Goal: Task Accomplishment & Management: Manage account settings

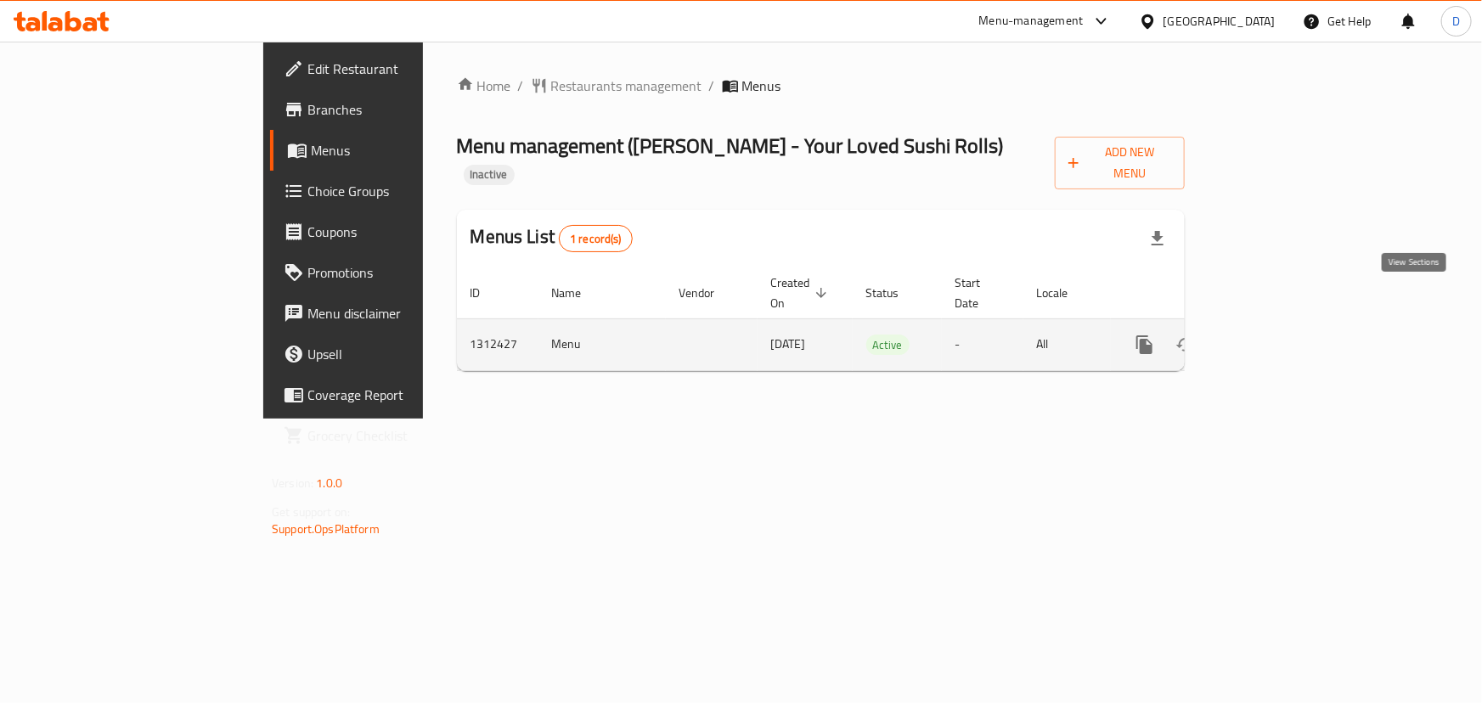
click at [1287, 324] on link "enhanced table" at bounding box center [1267, 344] width 41 height 41
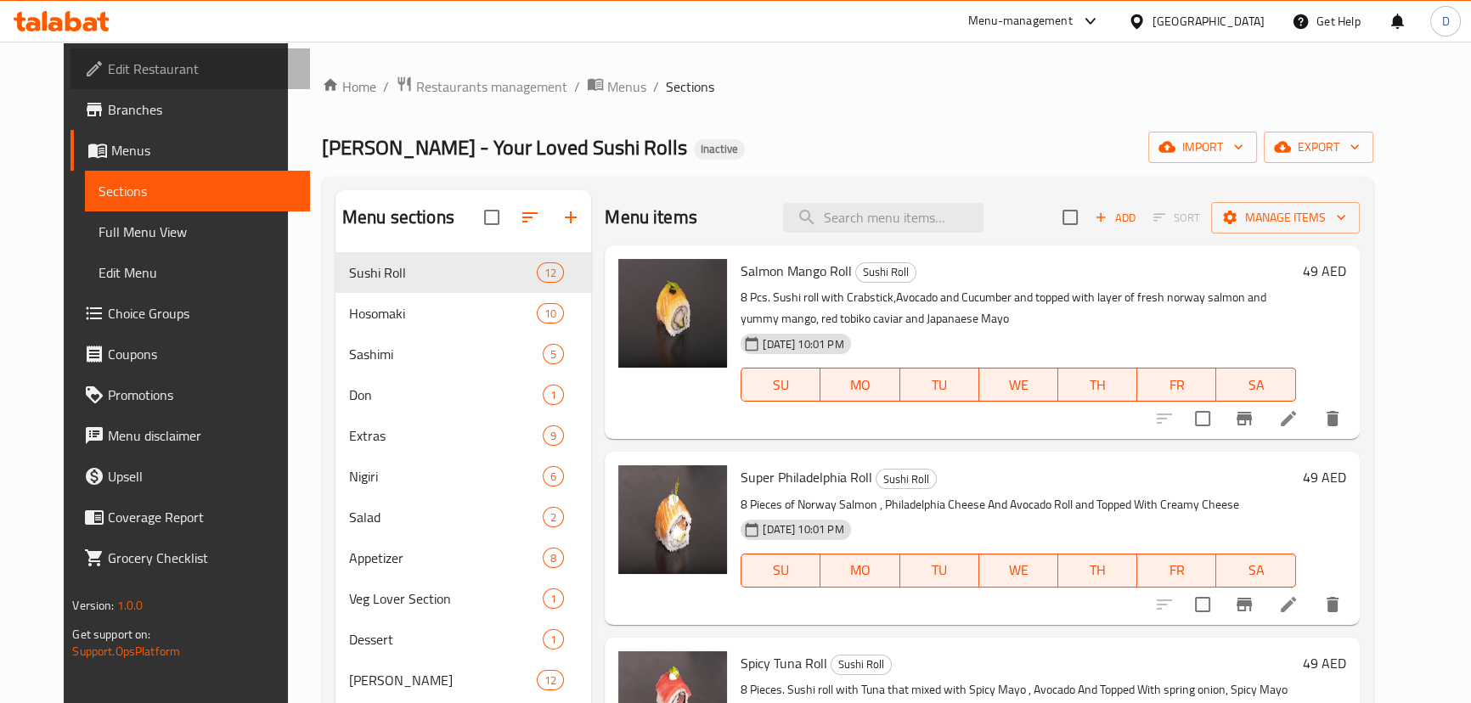
click at [143, 68] on span "Edit Restaurant" at bounding box center [202, 69] width 188 height 20
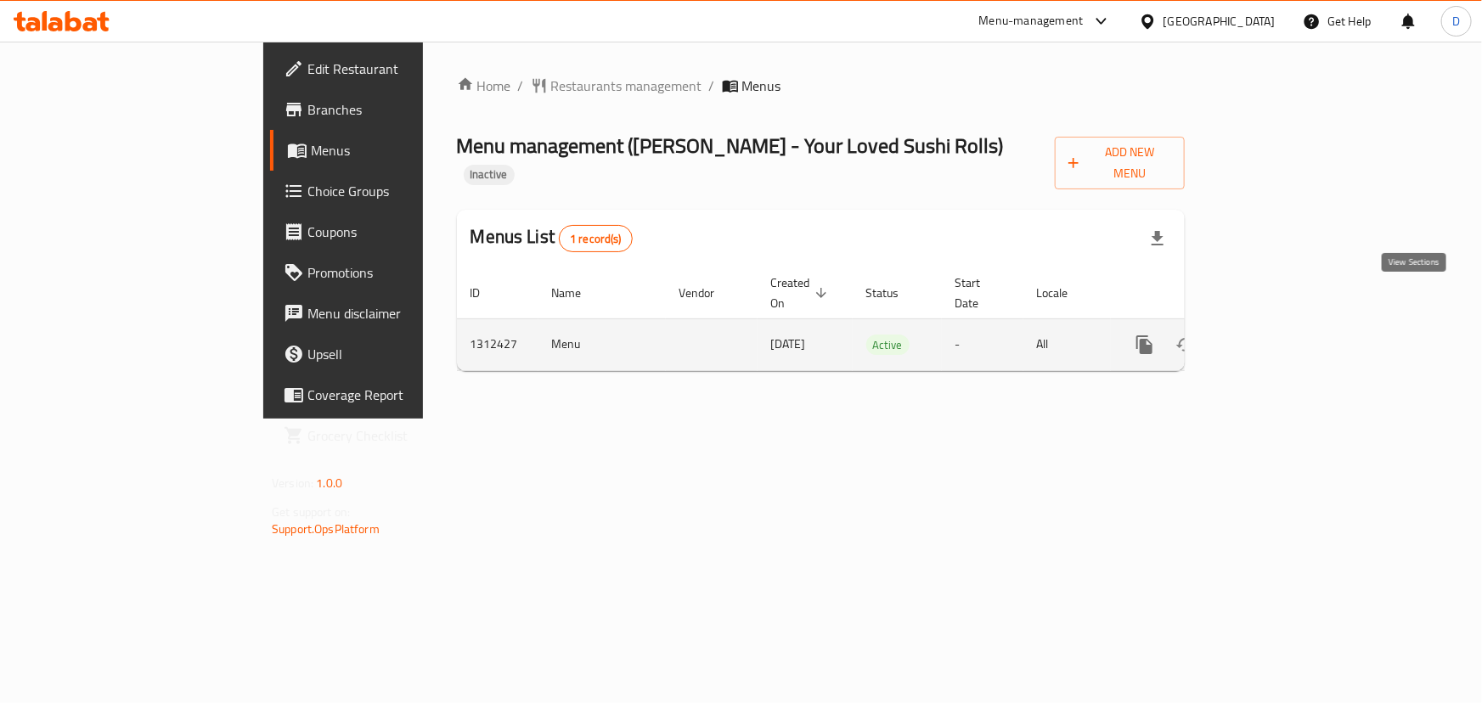
click at [1277, 335] on icon "enhanced table" at bounding box center [1267, 345] width 20 height 20
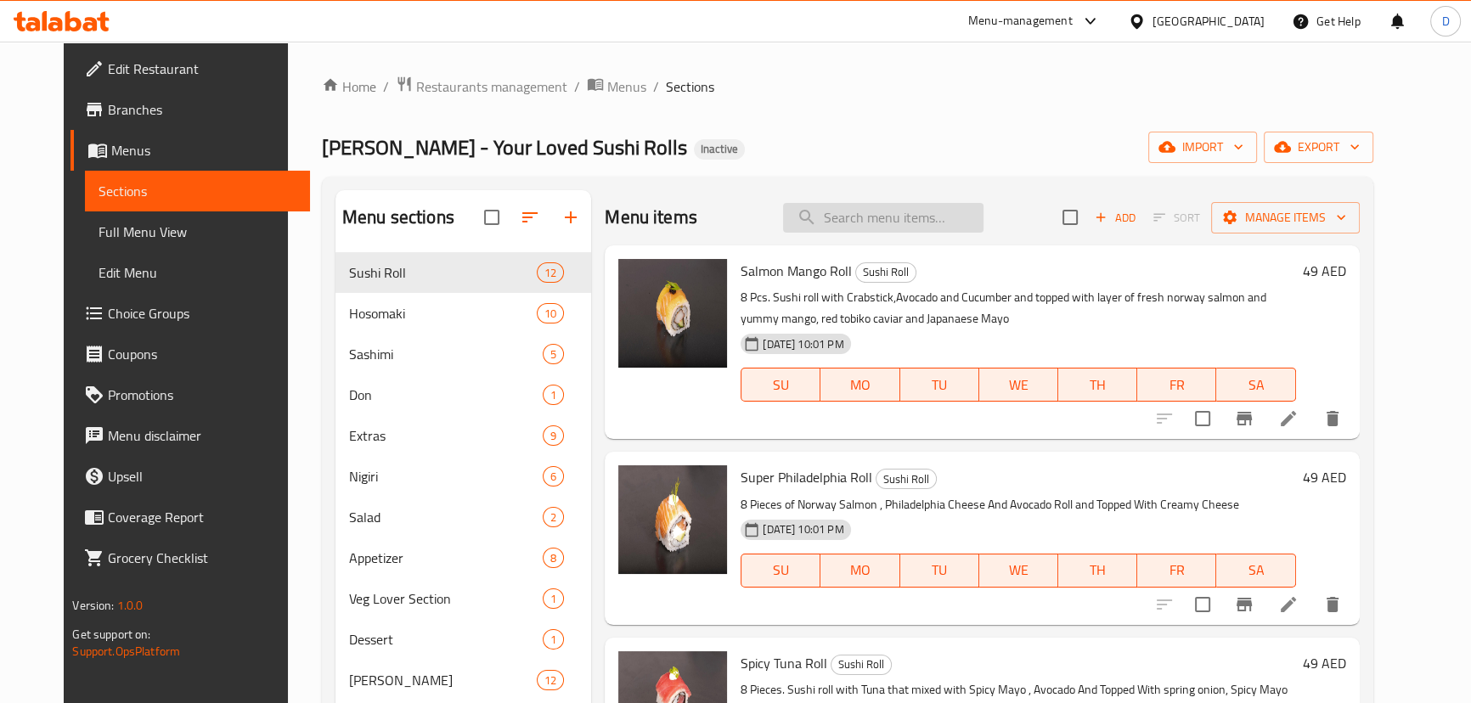
click at [915, 222] on input "search" at bounding box center [883, 218] width 200 height 30
paste input "Build Your"
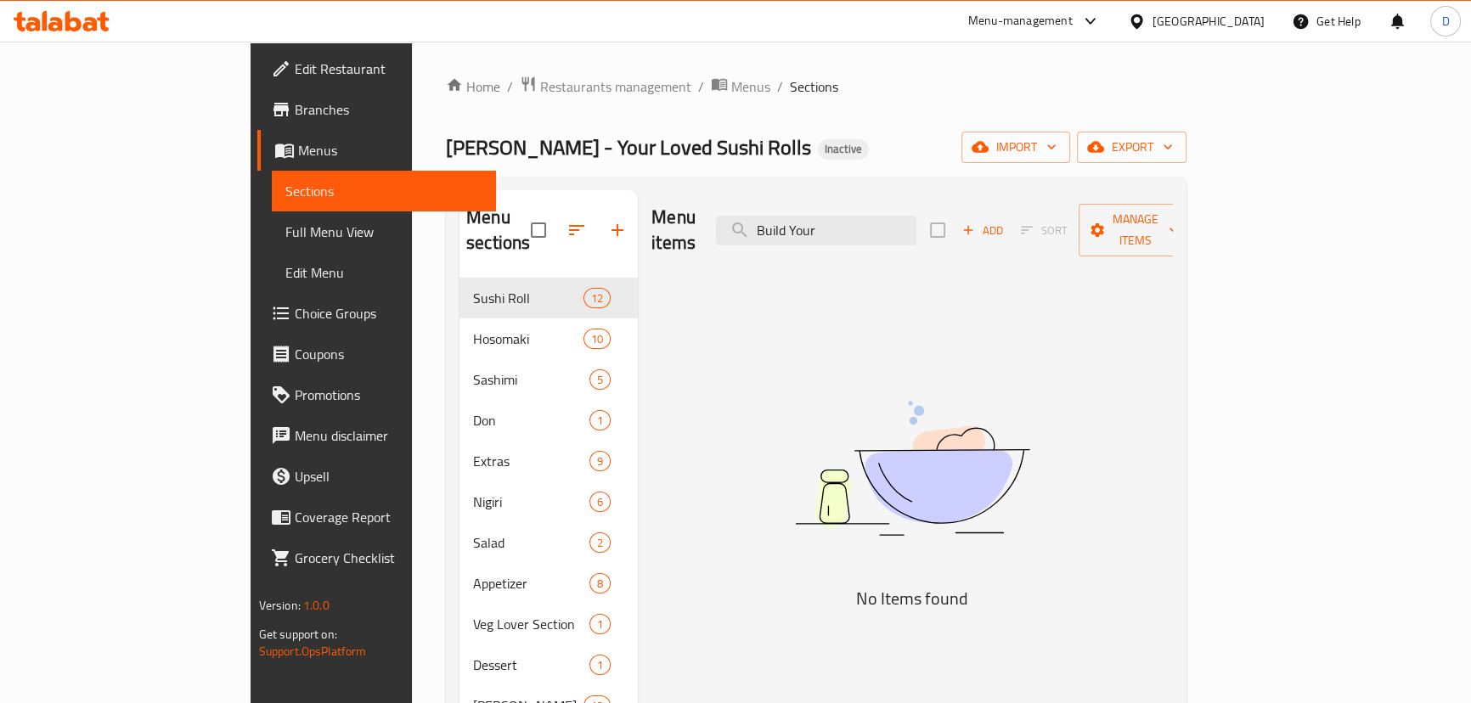
type input "Build Your"
click at [285, 228] on span "Full Menu View" at bounding box center [383, 232] width 197 height 20
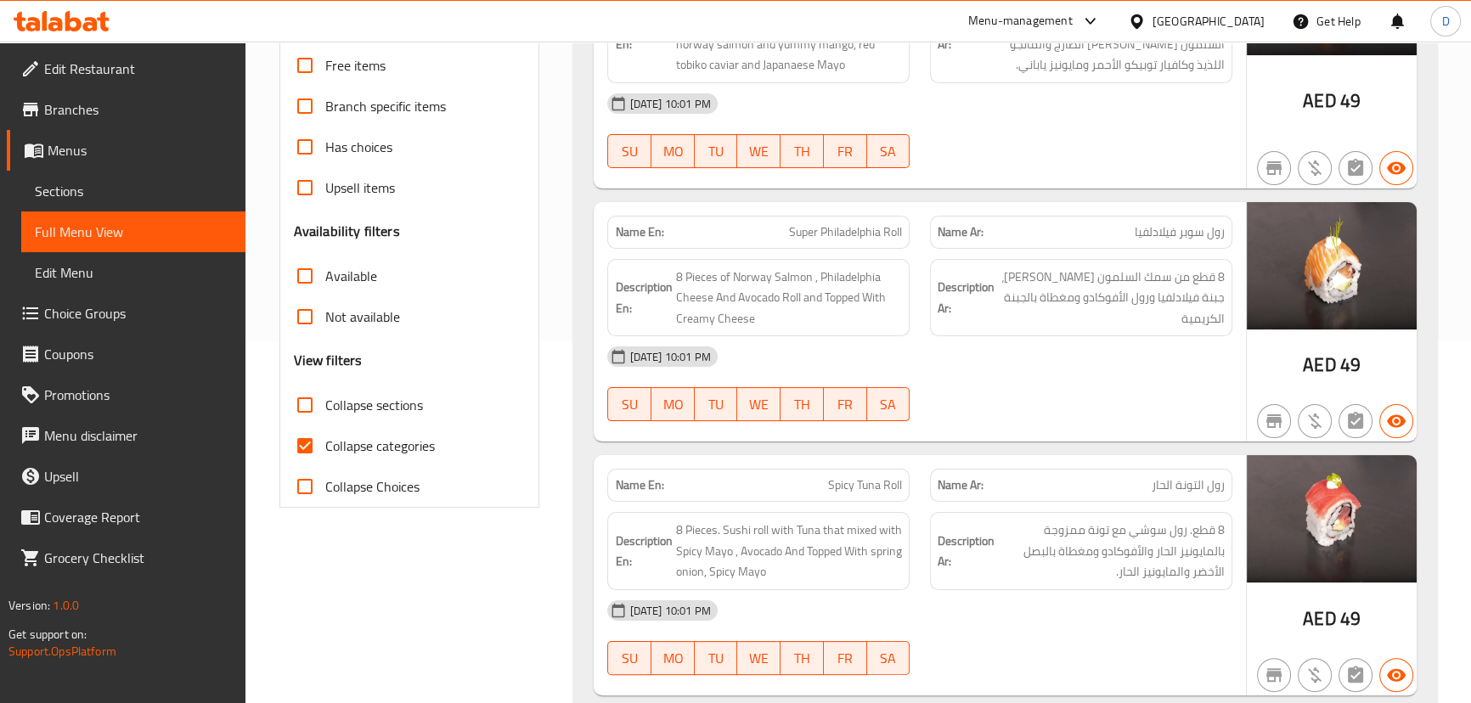
scroll to position [540, 0]
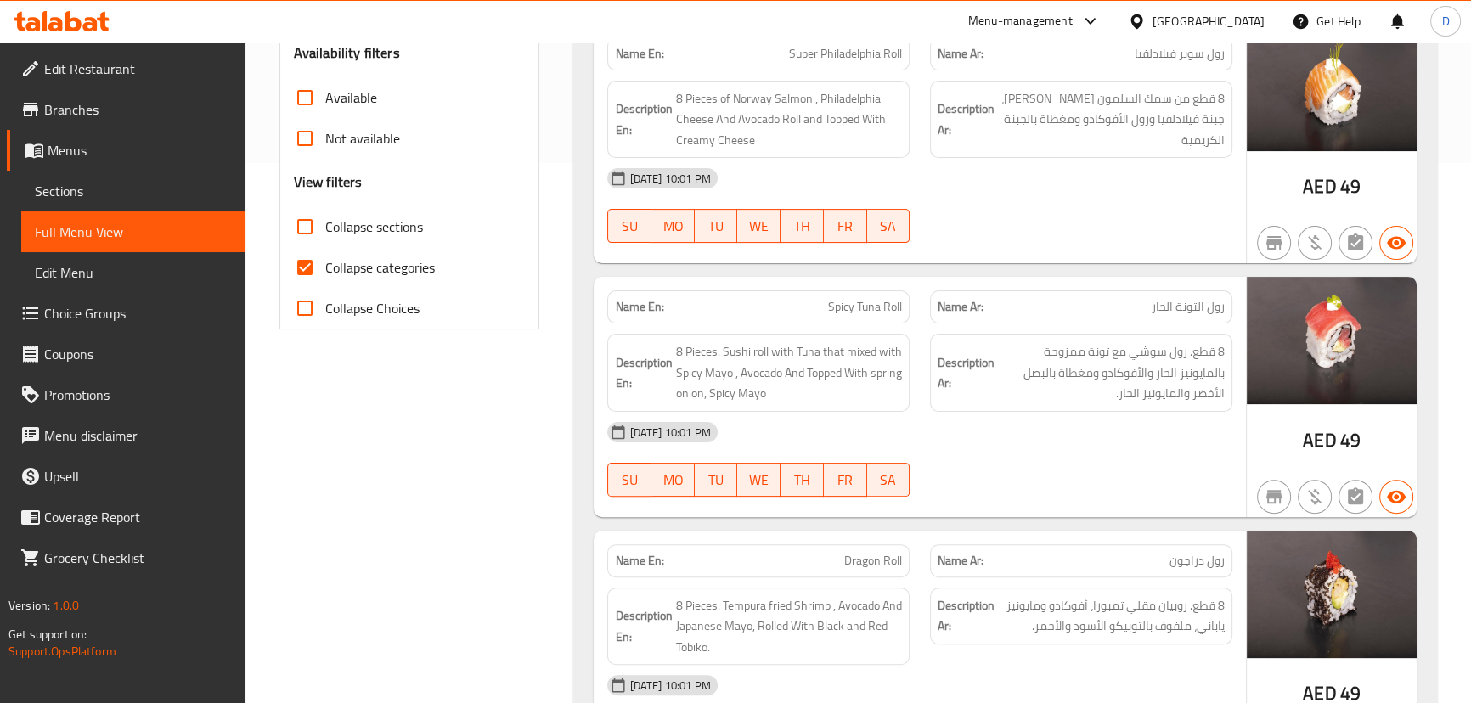
click at [303, 261] on input "Collapse categories" at bounding box center [304, 267] width 41 height 41
checkbox input "false"
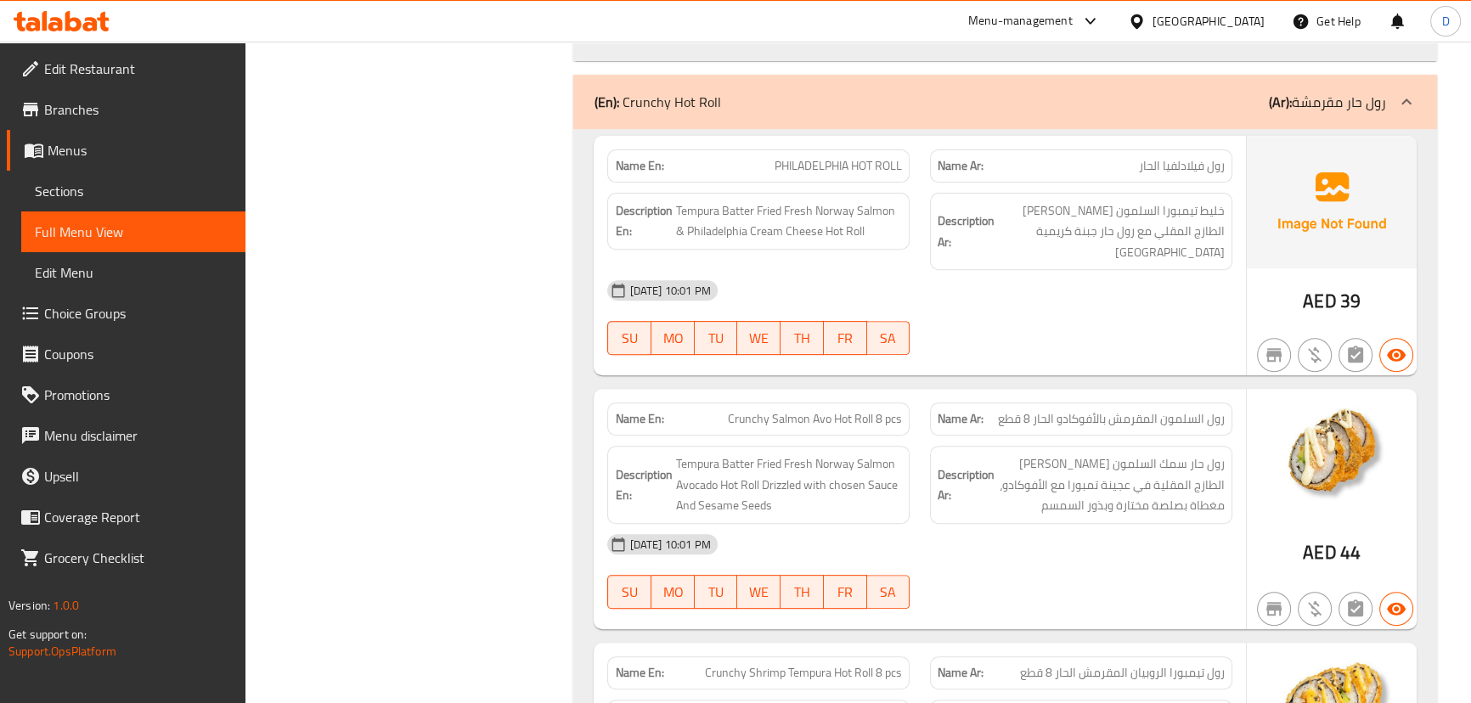
scroll to position [14092, 0]
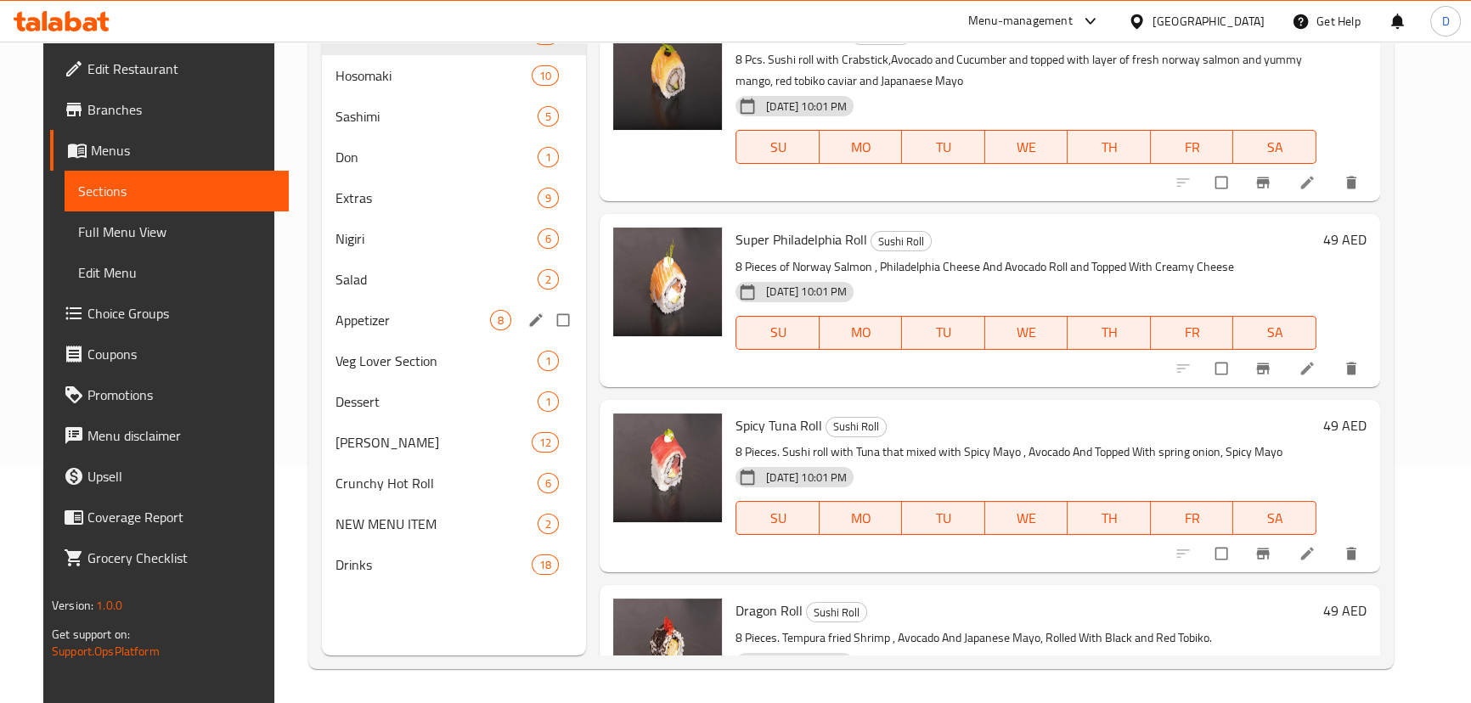
scroll to position [238, 0]
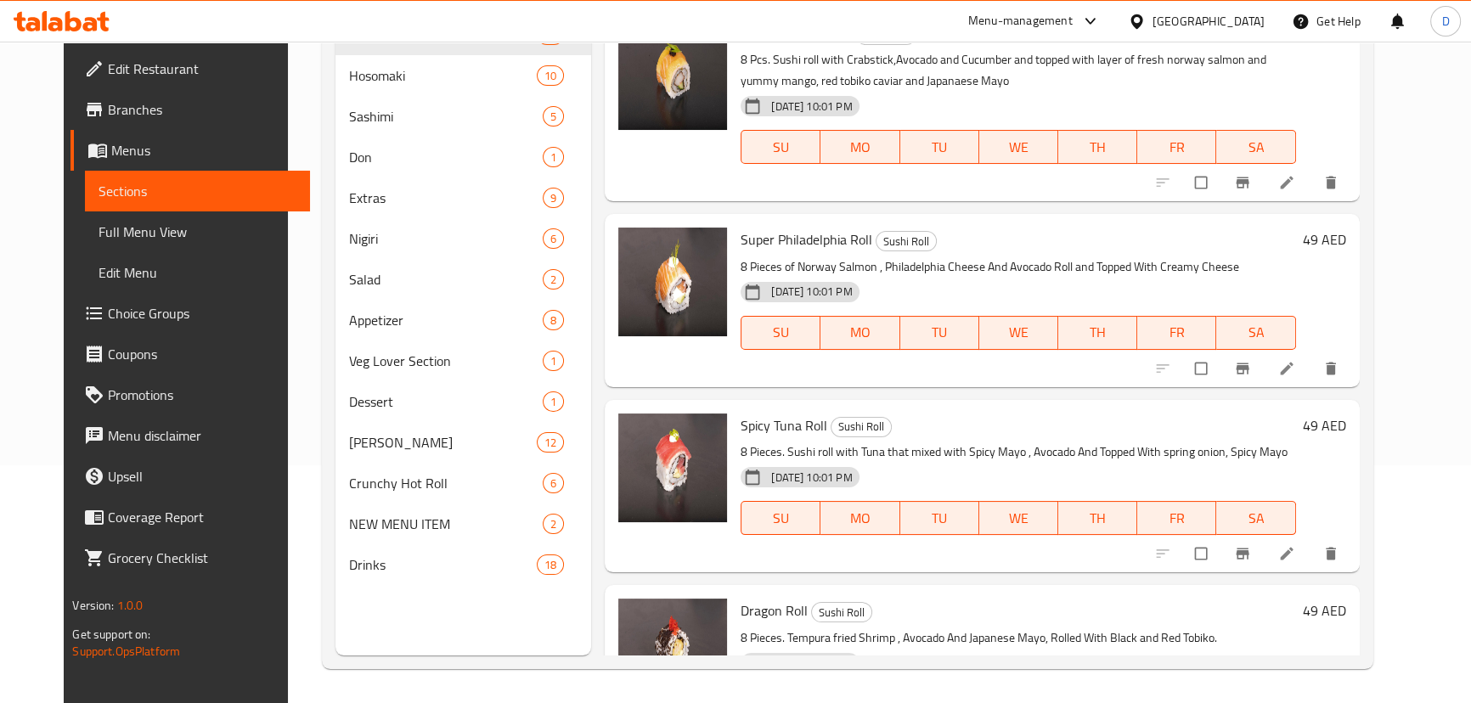
click at [288, 362] on div "Home / Restaurants management / Menus / Sections Sushi DoZo - Your Loved Sushi …" at bounding box center [847, 253] width 1119 height 899
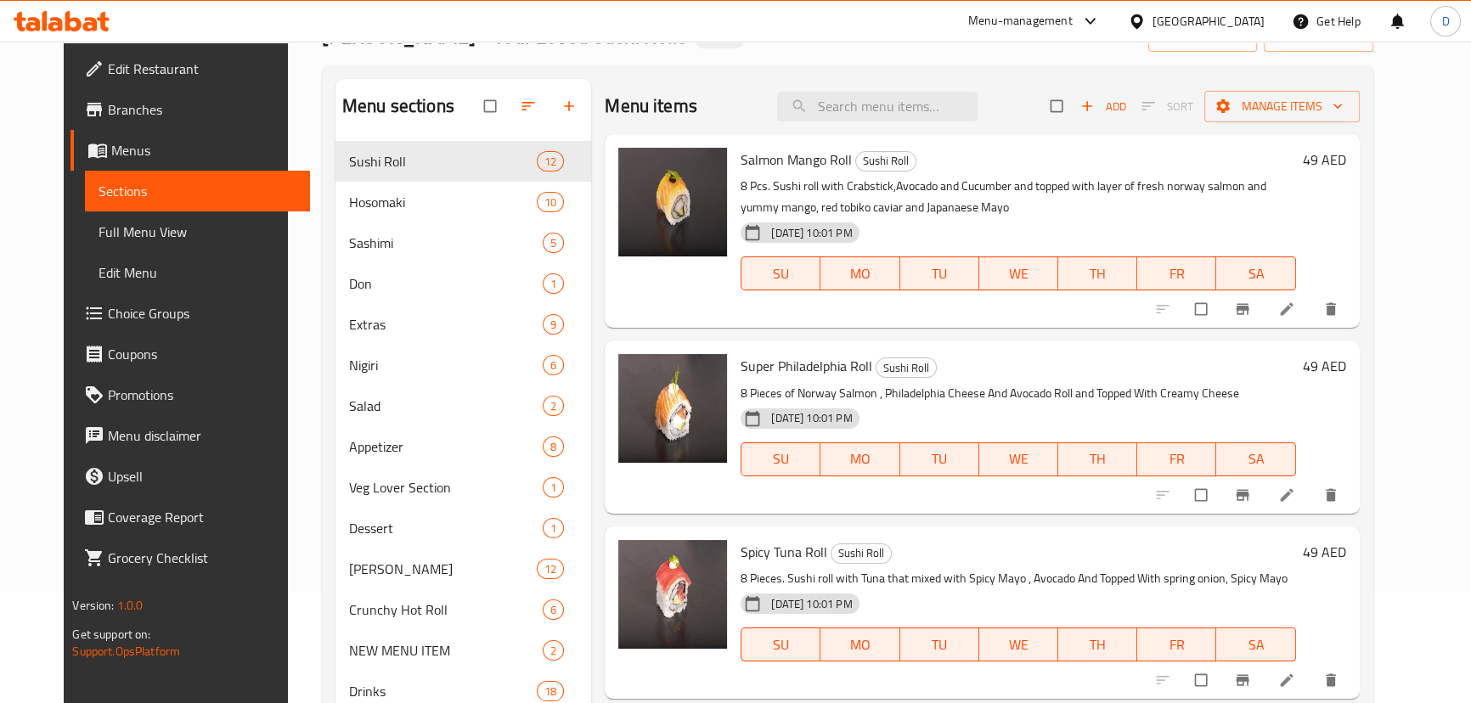
scroll to position [84, 0]
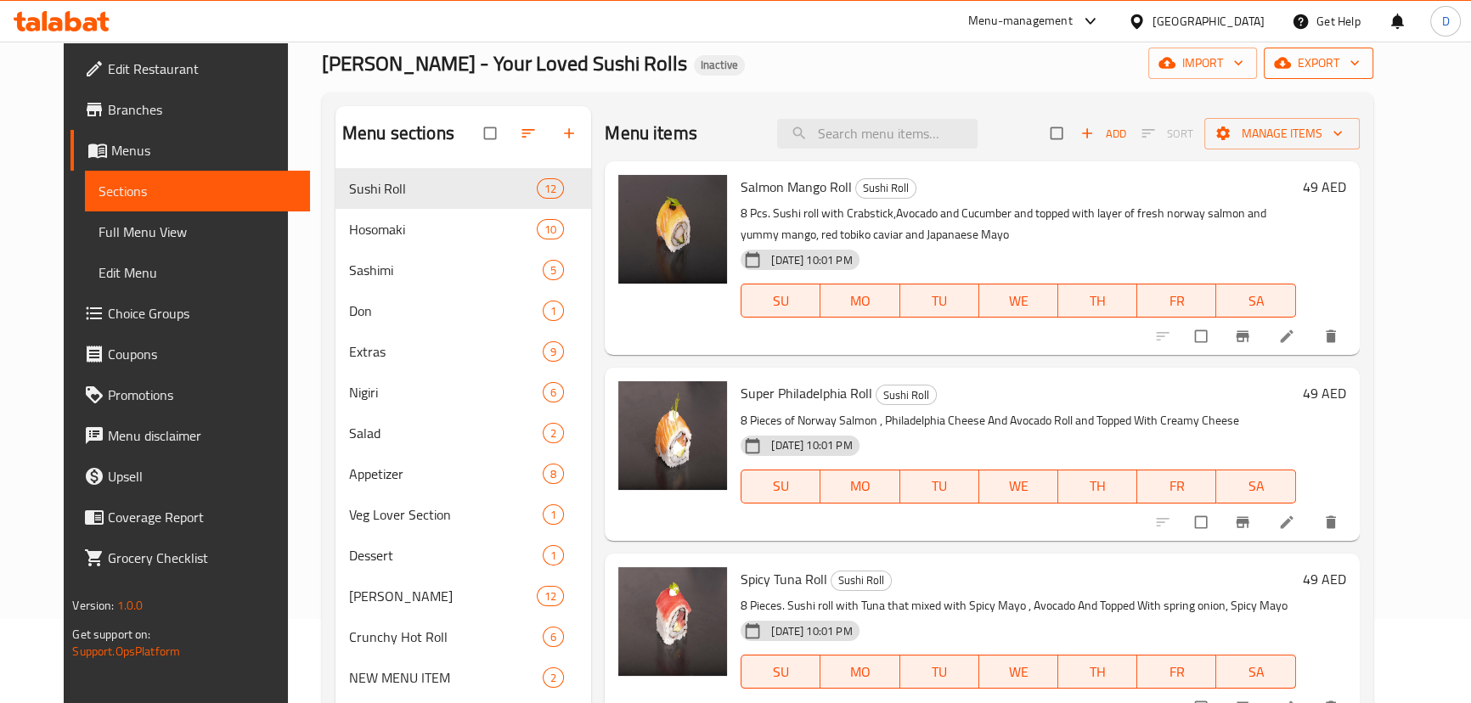
click at [1291, 68] on icon "button" at bounding box center [1282, 62] width 17 height 17
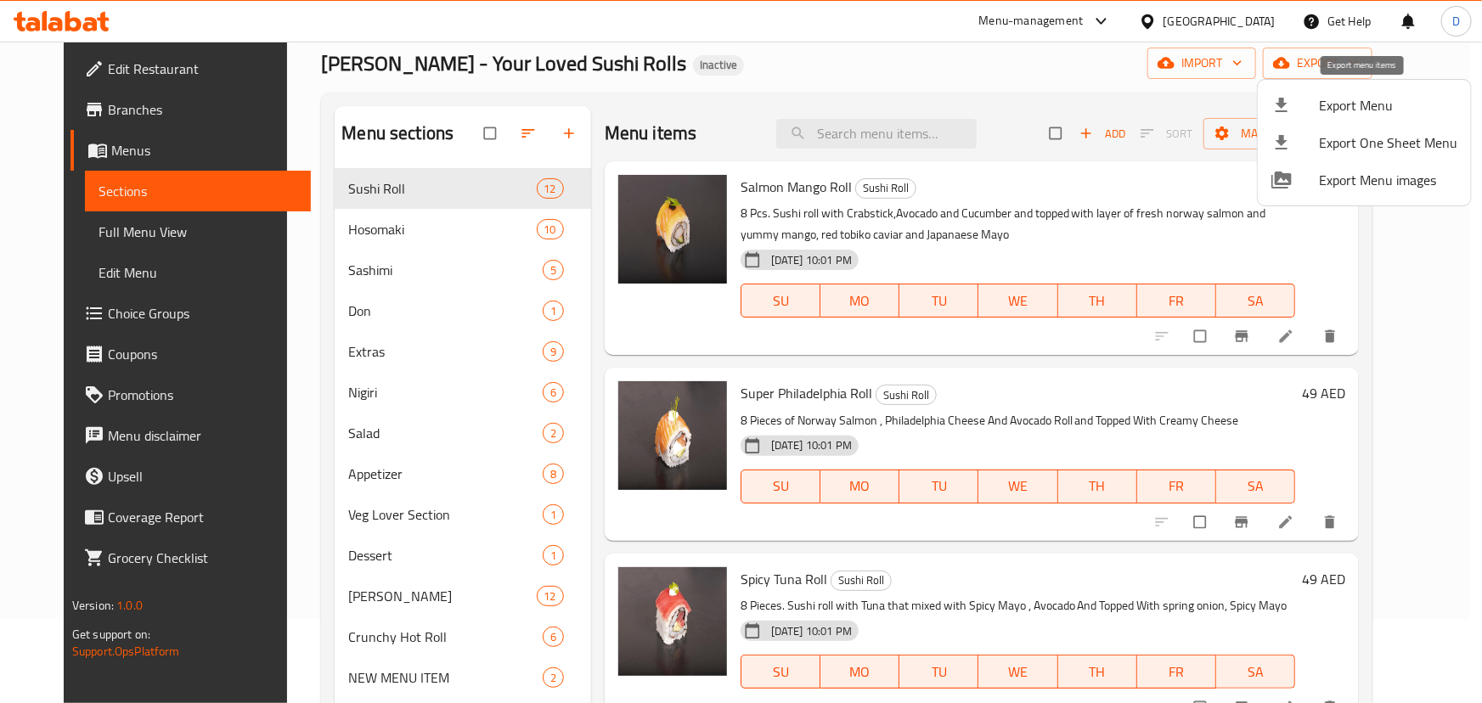
click at [1320, 109] on span "Export Menu" at bounding box center [1388, 105] width 138 height 20
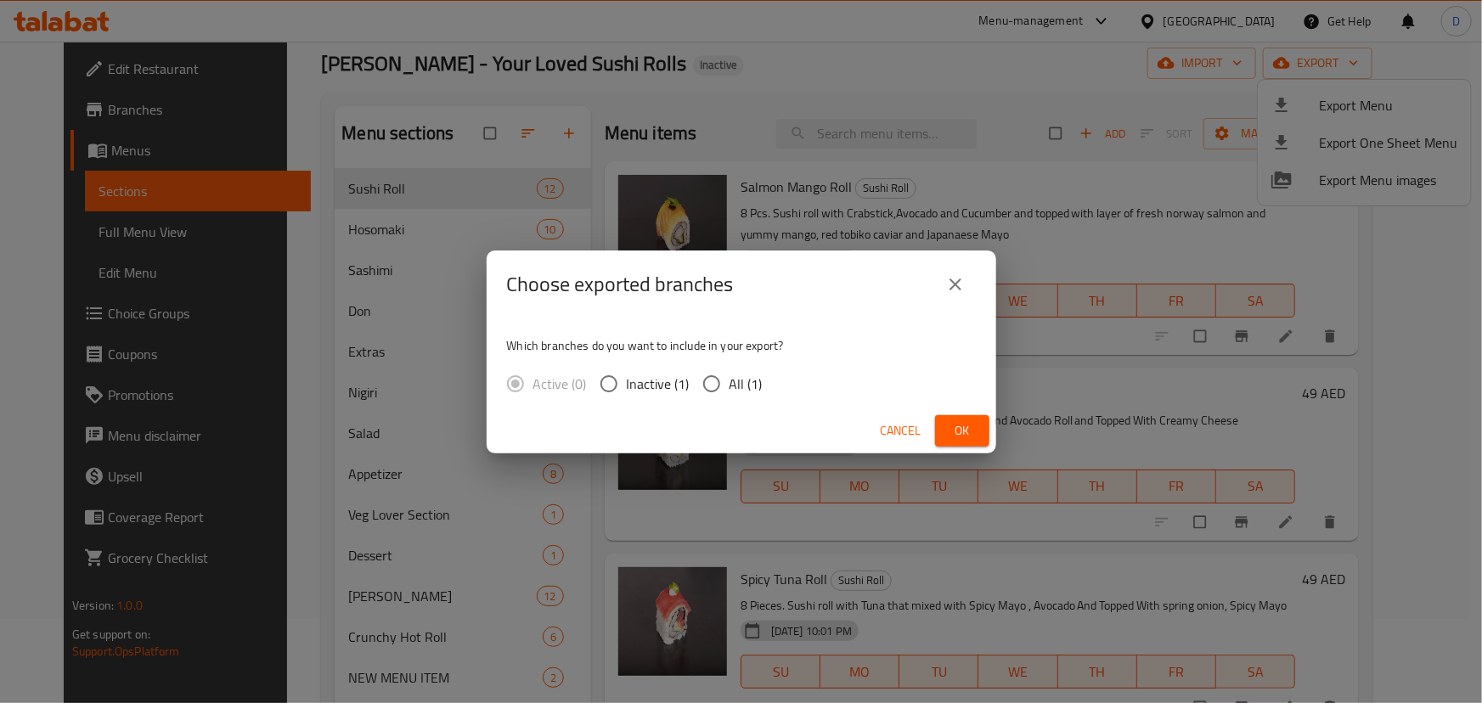
click at [733, 397] on label "All (1)" at bounding box center [728, 384] width 69 height 36
click at [729, 397] on input "All (1)" at bounding box center [712, 384] width 36 height 36
radio input "true"
click at [954, 422] on span "Ok" at bounding box center [962, 430] width 27 height 21
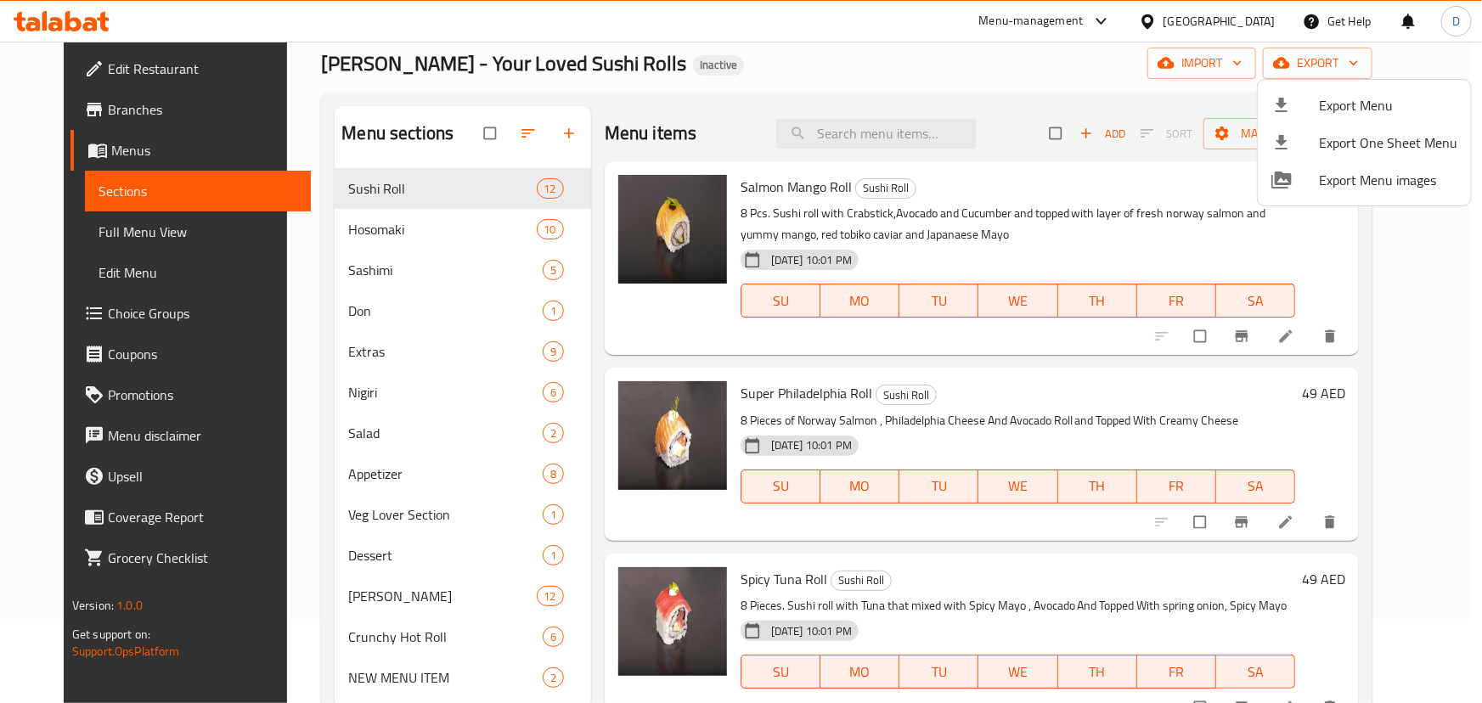
click at [280, 250] on div at bounding box center [741, 351] width 1482 height 703
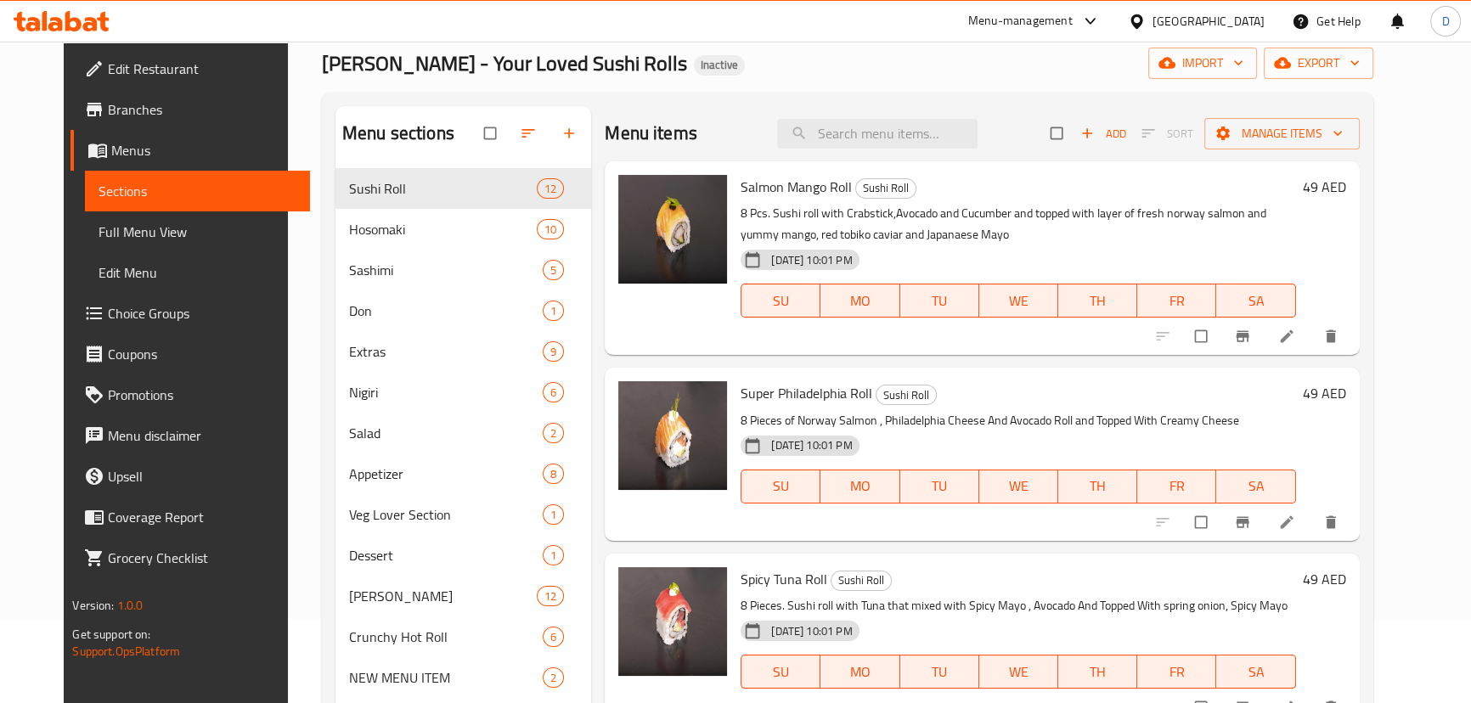
click at [322, 248] on div "Menu sections Sushi Roll 12 Hosomaki 10 Sashimi 5 Don 1 Extras 9 Nigiri 6 Salad…" at bounding box center [847, 458] width 1051 height 730
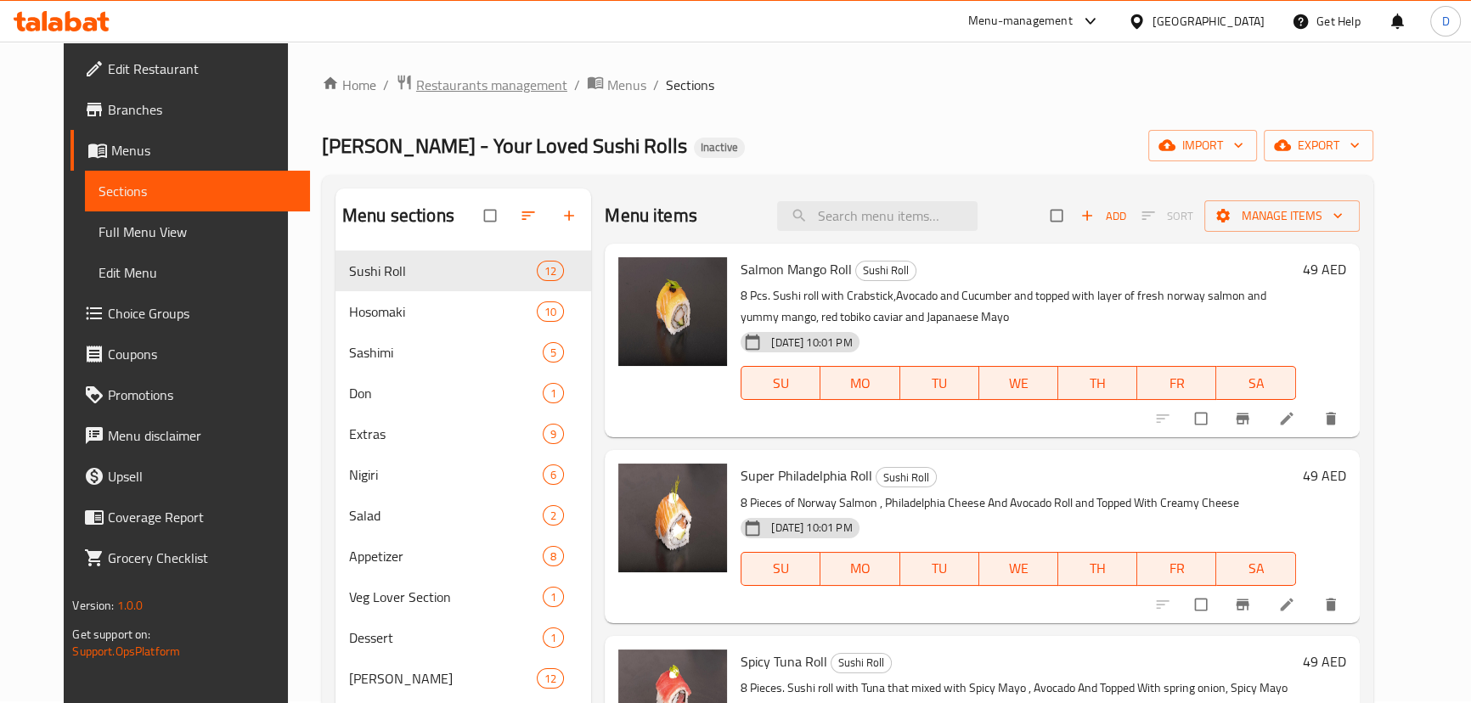
scroll to position [0, 0]
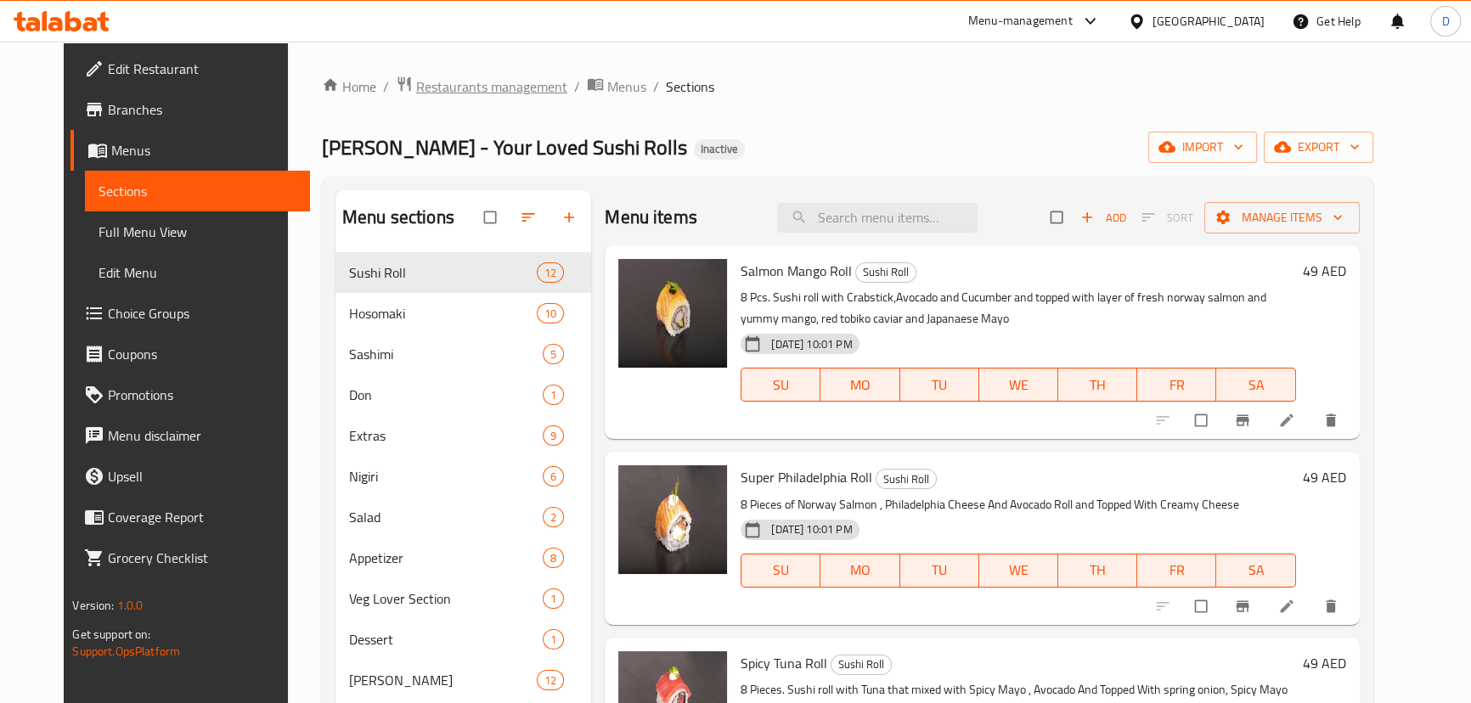
click at [416, 85] on span "Restaurants management" at bounding box center [491, 86] width 151 height 20
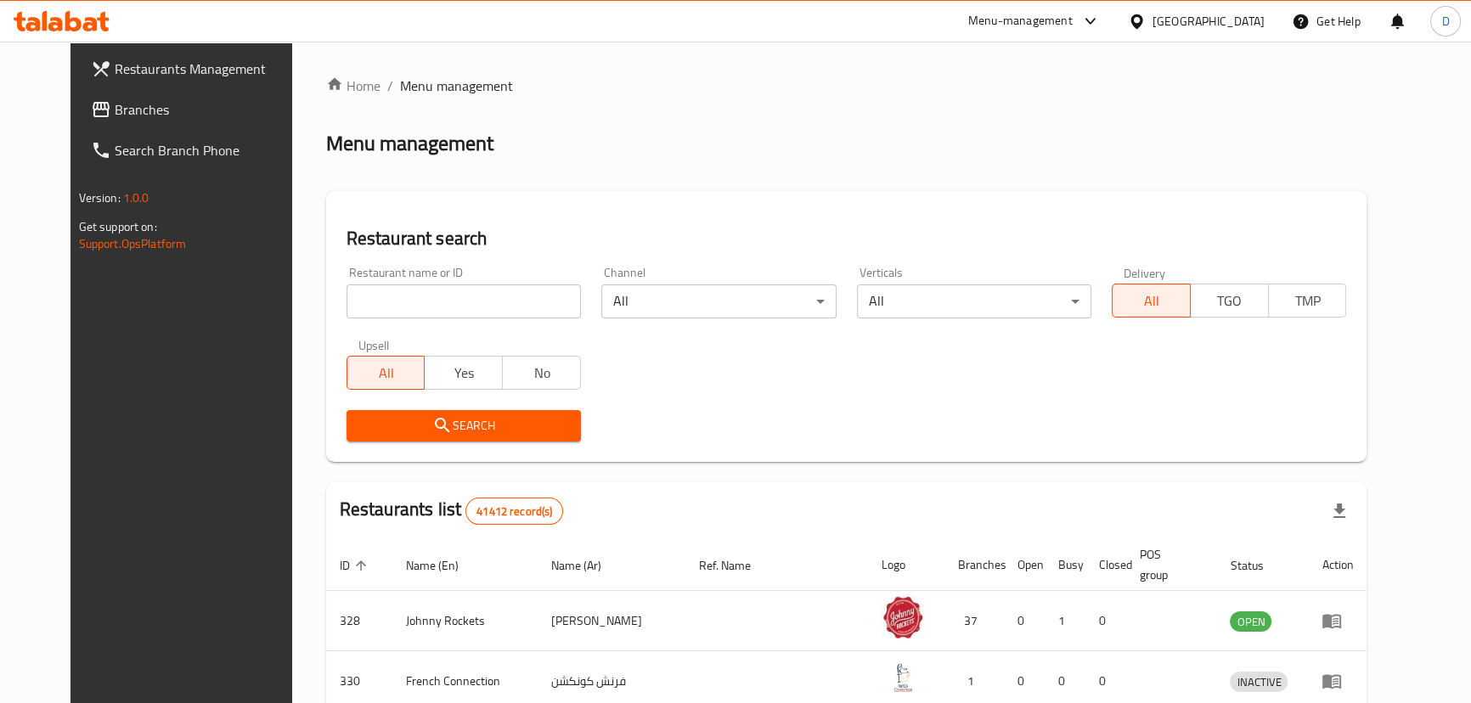
click at [155, 114] on div "Restaurants Management Branches Search Branch Phone Version: 1.0.0 Get support …" at bounding box center [735, 616] width 1331 height 1148
click at [155, 114] on span "Branches" at bounding box center [209, 109] width 188 height 20
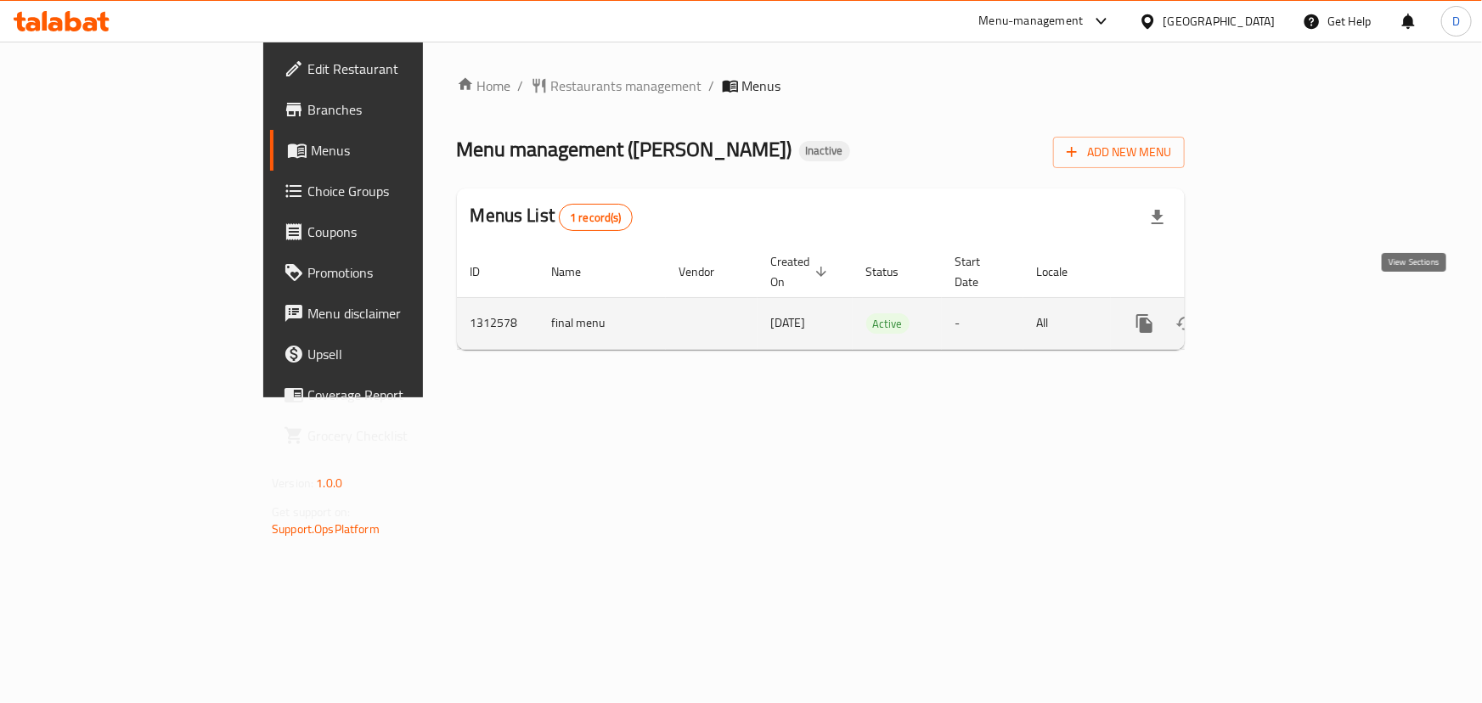
click at [1287, 303] on link "enhanced table" at bounding box center [1267, 323] width 41 height 41
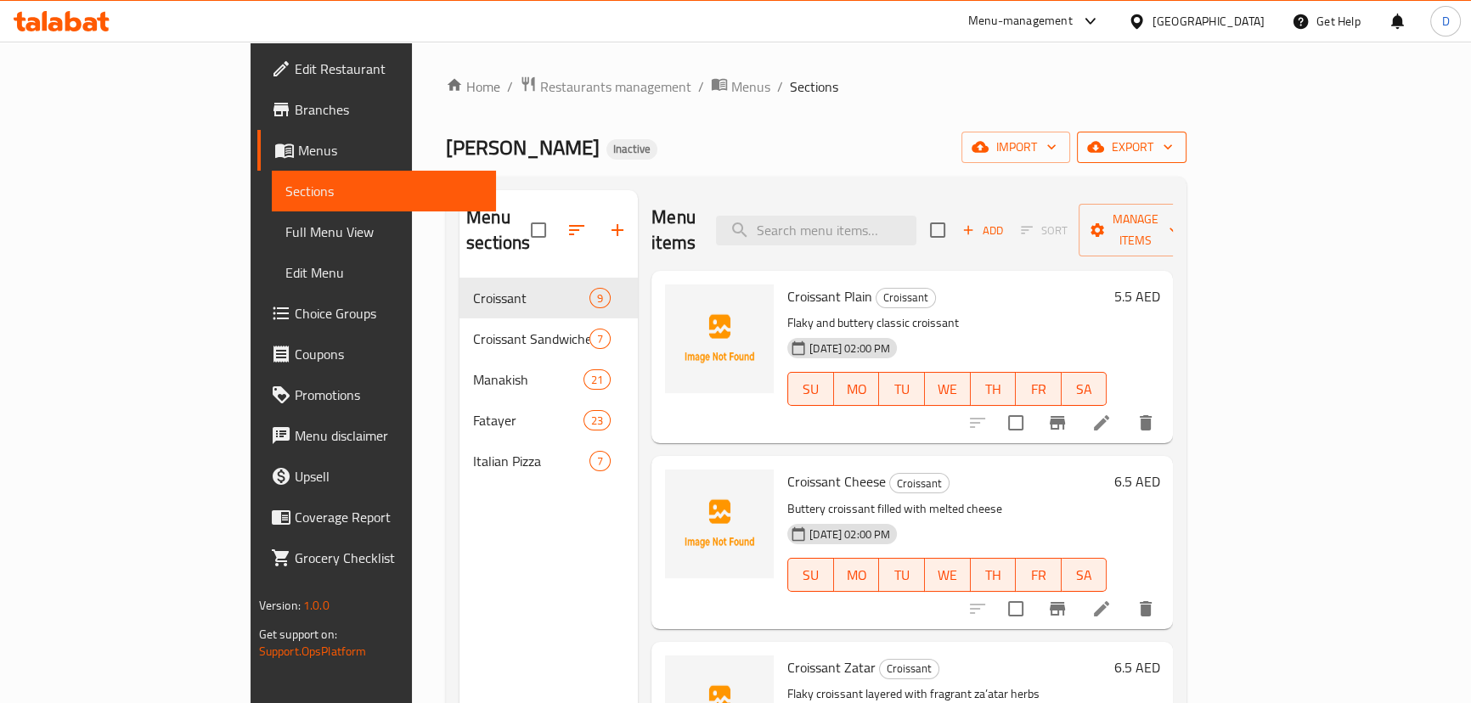
click at [1104, 149] on icon "button" at bounding box center [1095, 146] width 17 height 17
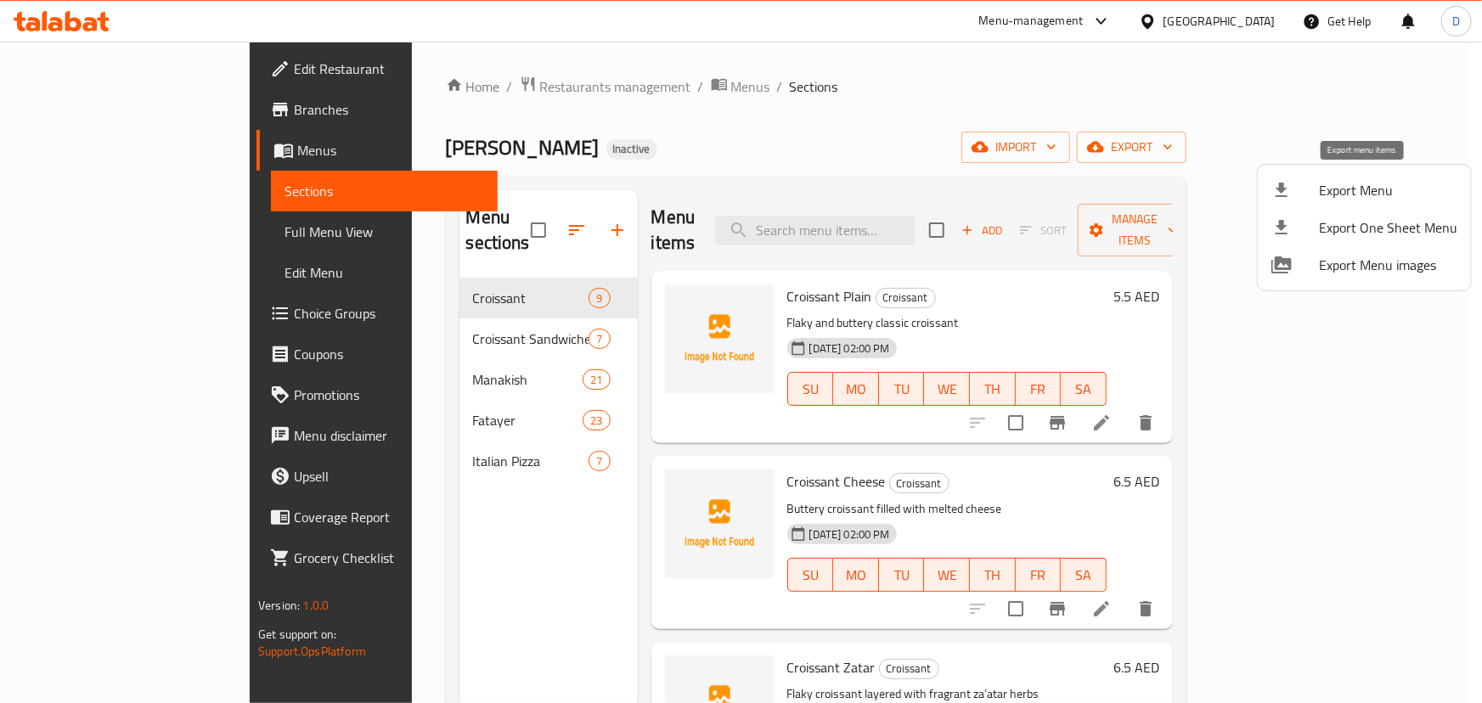
click at [1355, 180] on span "Export Menu" at bounding box center [1388, 190] width 138 height 20
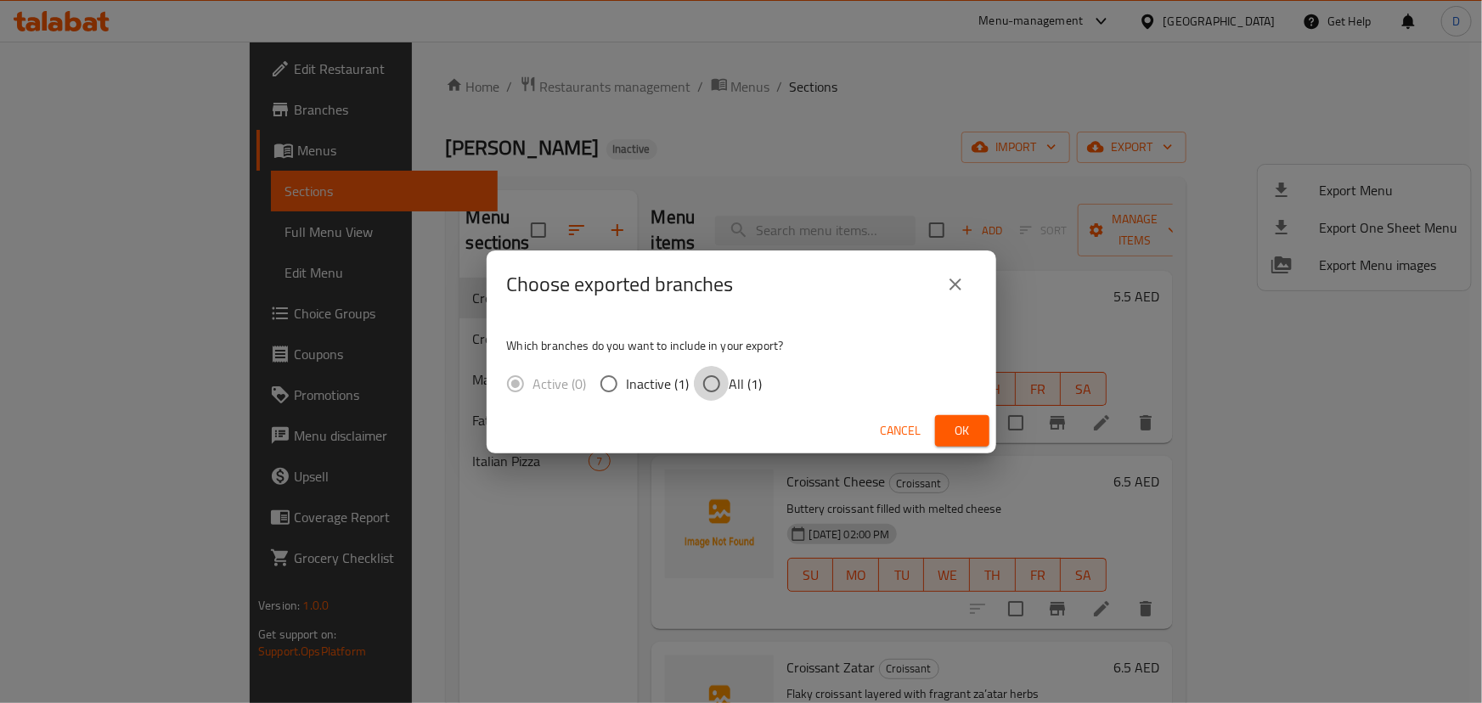
click at [705, 389] on input "All (1)" at bounding box center [712, 384] width 36 height 36
radio input "true"
click at [946, 431] on button "Ok" at bounding box center [962, 430] width 54 height 31
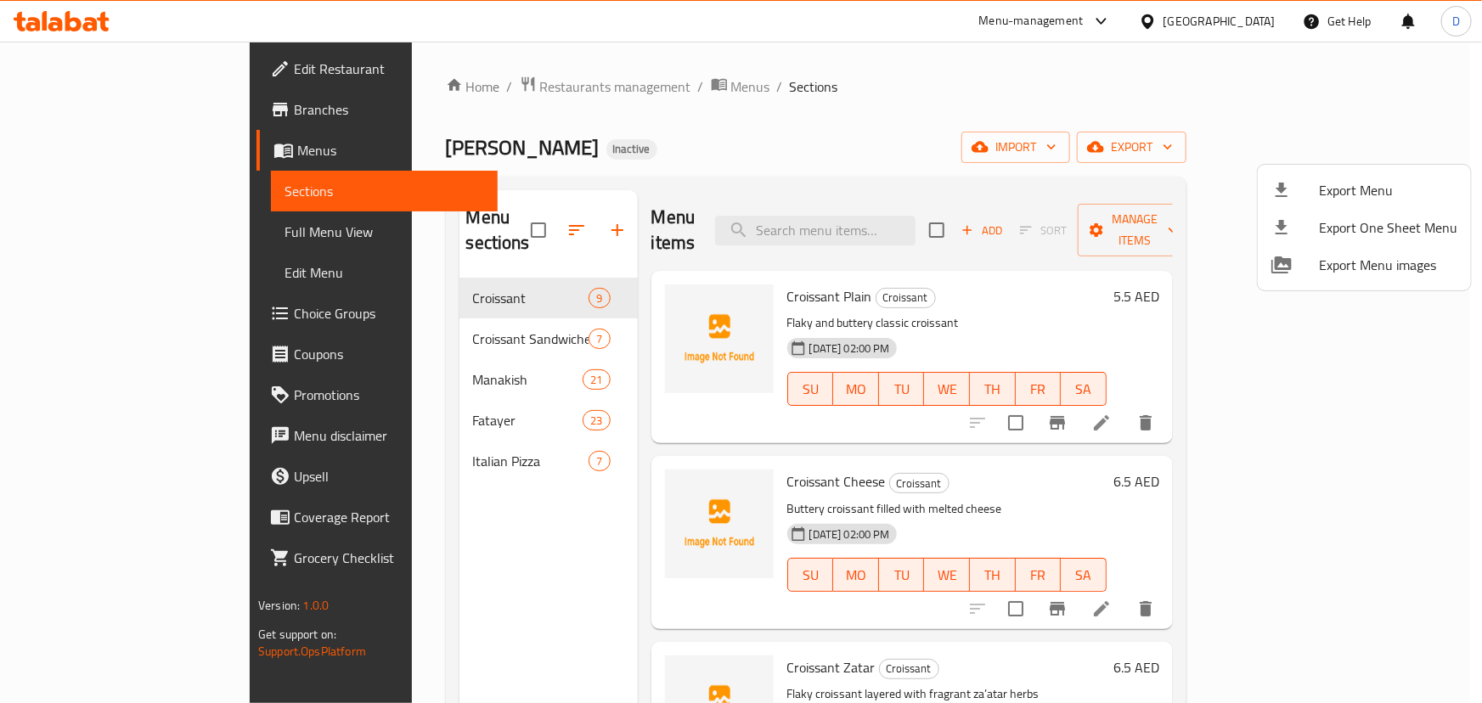
click at [140, 236] on div at bounding box center [741, 351] width 1482 height 703
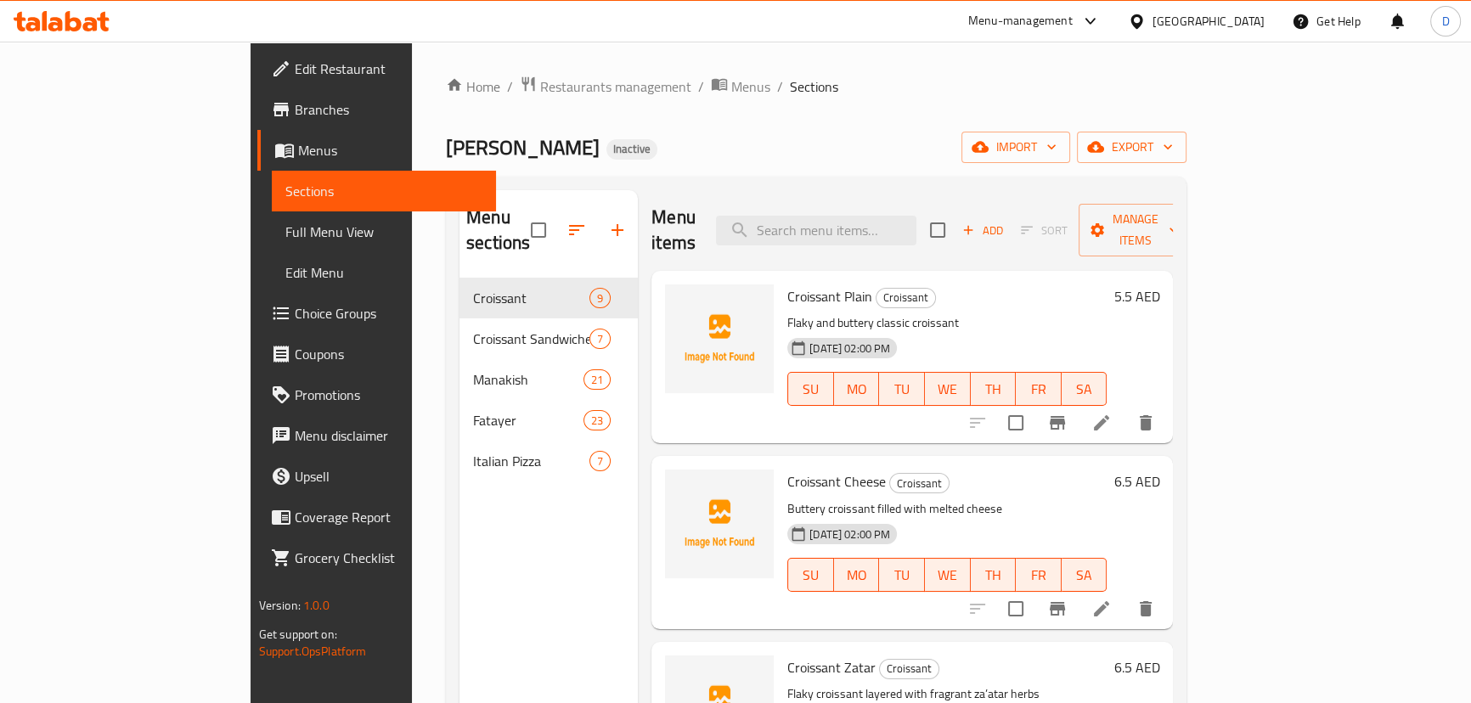
click at [285, 236] on span "Full Menu View" at bounding box center [383, 232] width 197 height 20
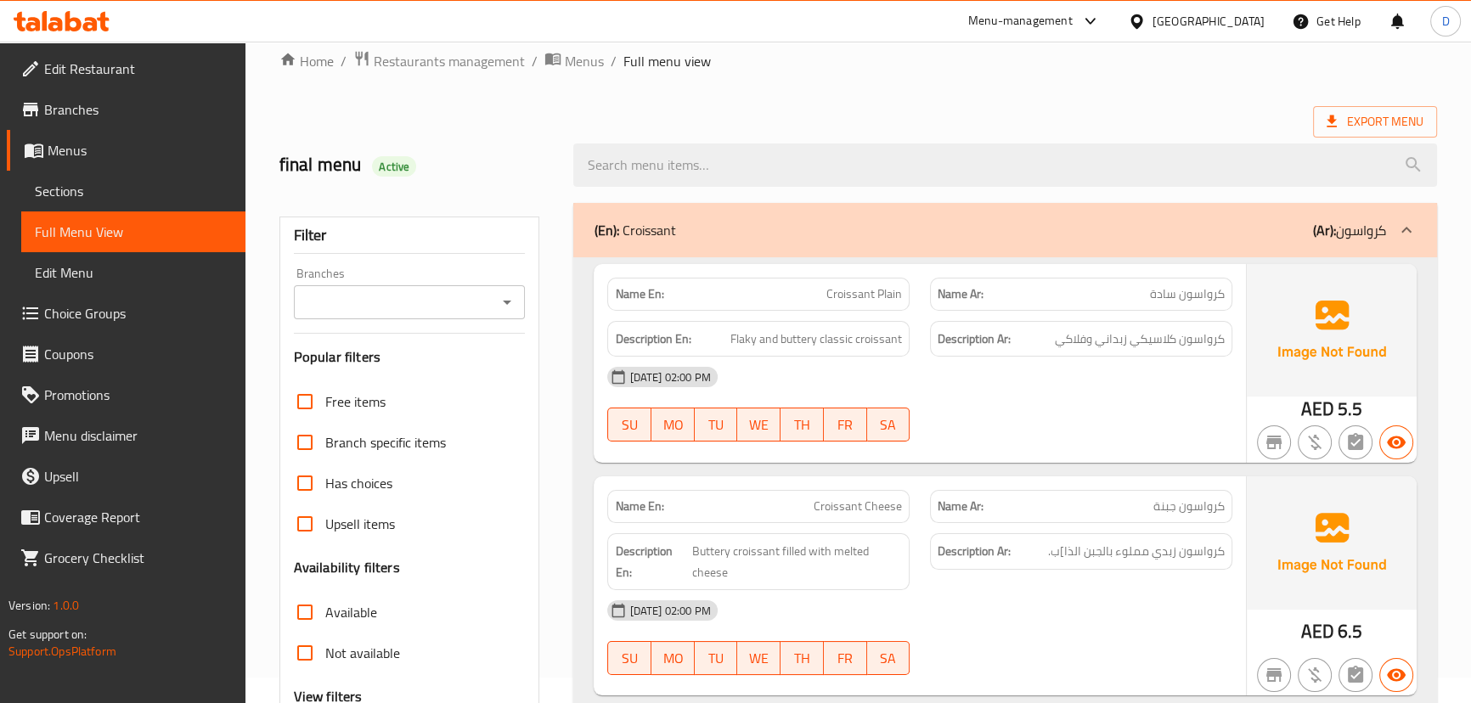
scroll to position [386, 0]
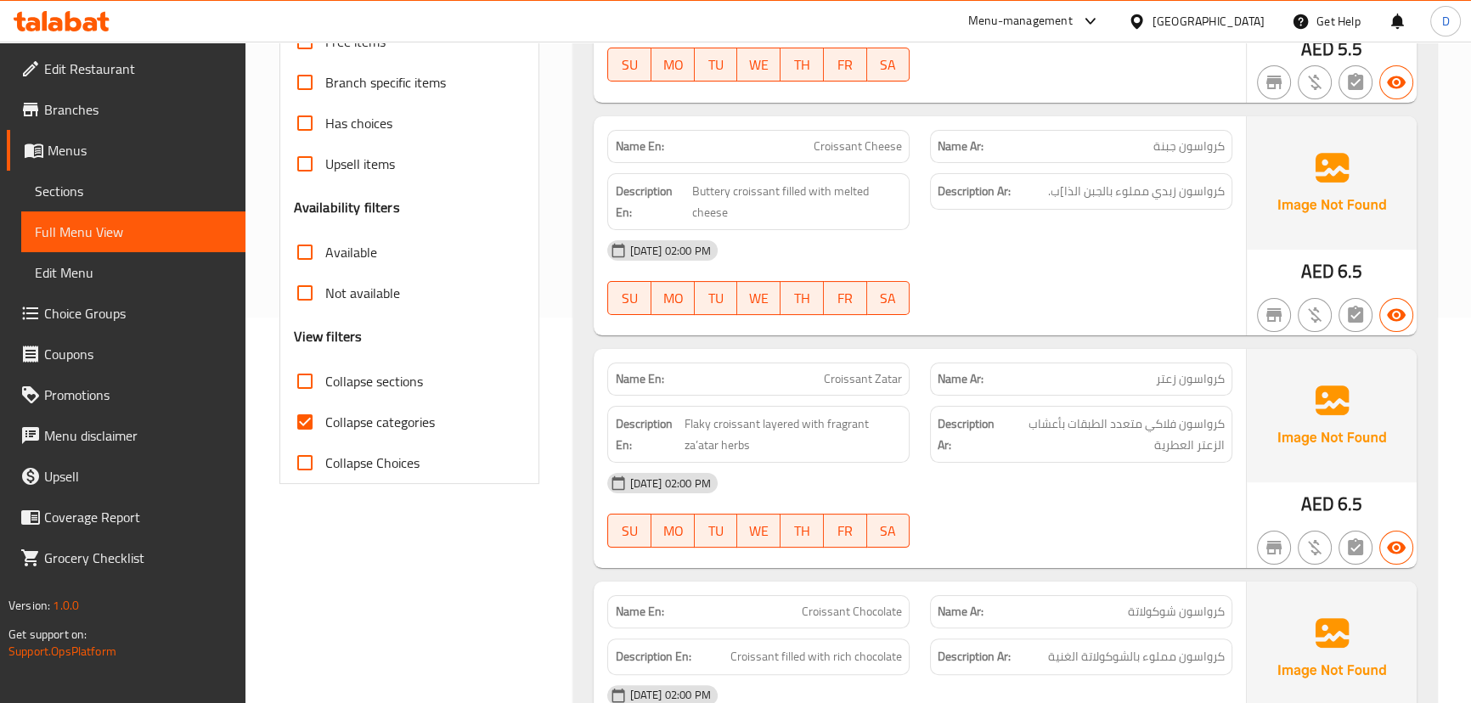
click at [342, 430] on span "Collapse categories" at bounding box center [380, 422] width 110 height 20
click at [325, 430] on input "Collapse categories" at bounding box center [304, 422] width 41 height 41
checkbox input "false"
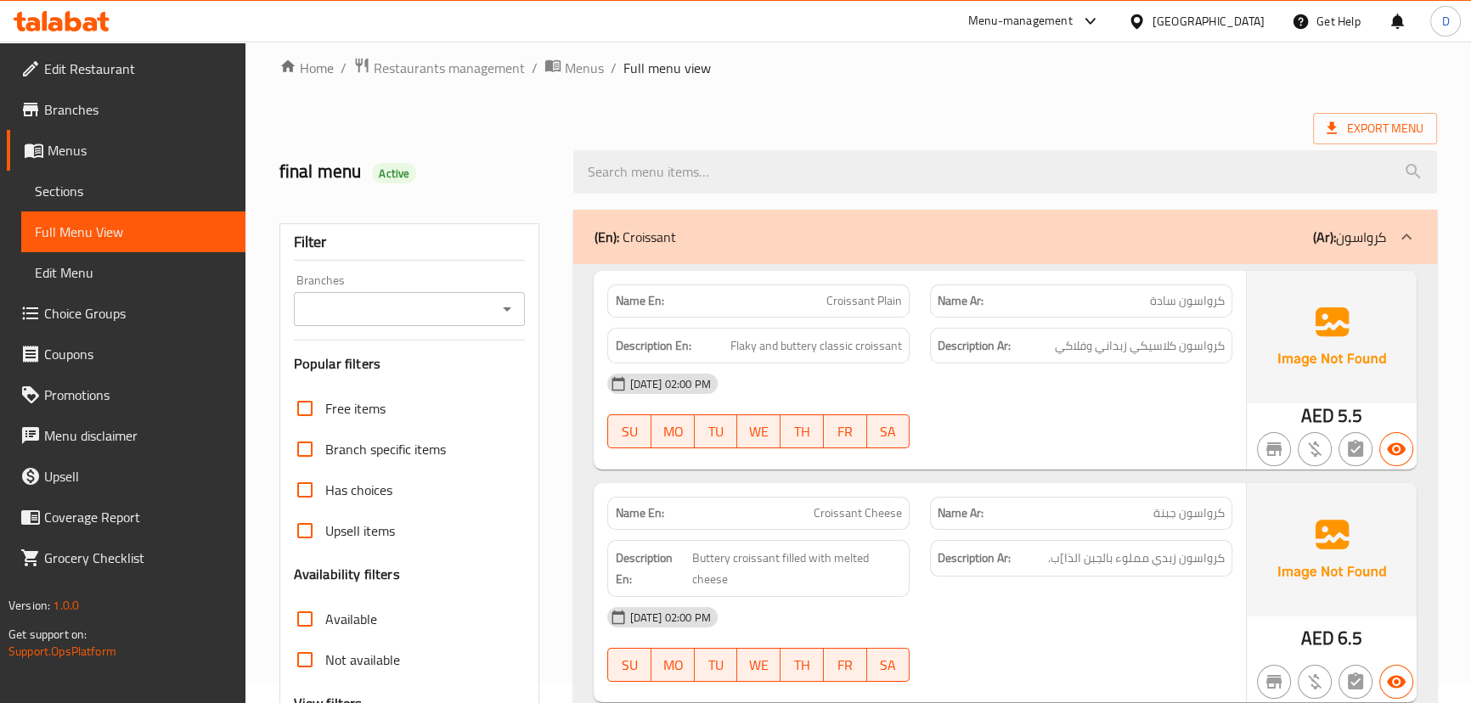
scroll to position [0, 0]
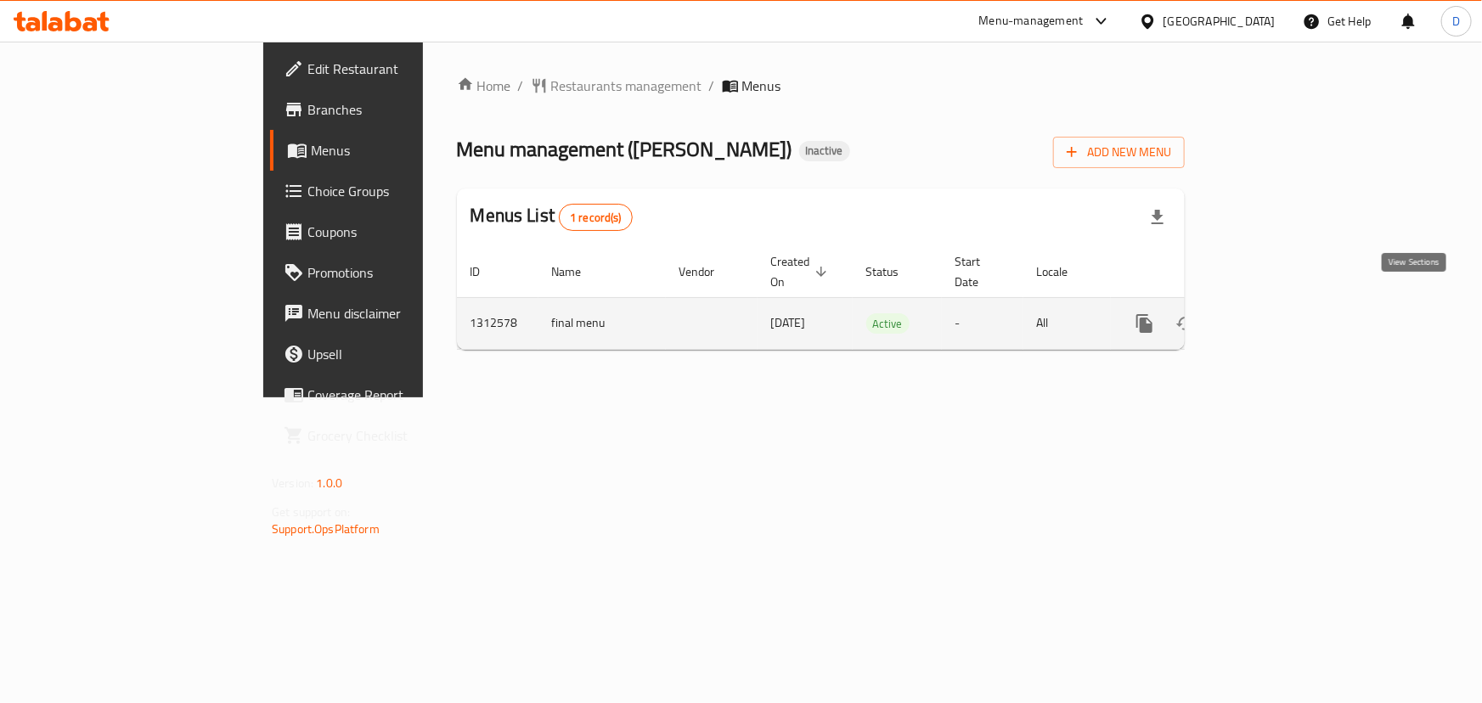
click at [1277, 313] on icon "enhanced table" at bounding box center [1267, 323] width 20 height 20
